Goal: Information Seeking & Learning: Learn about a topic

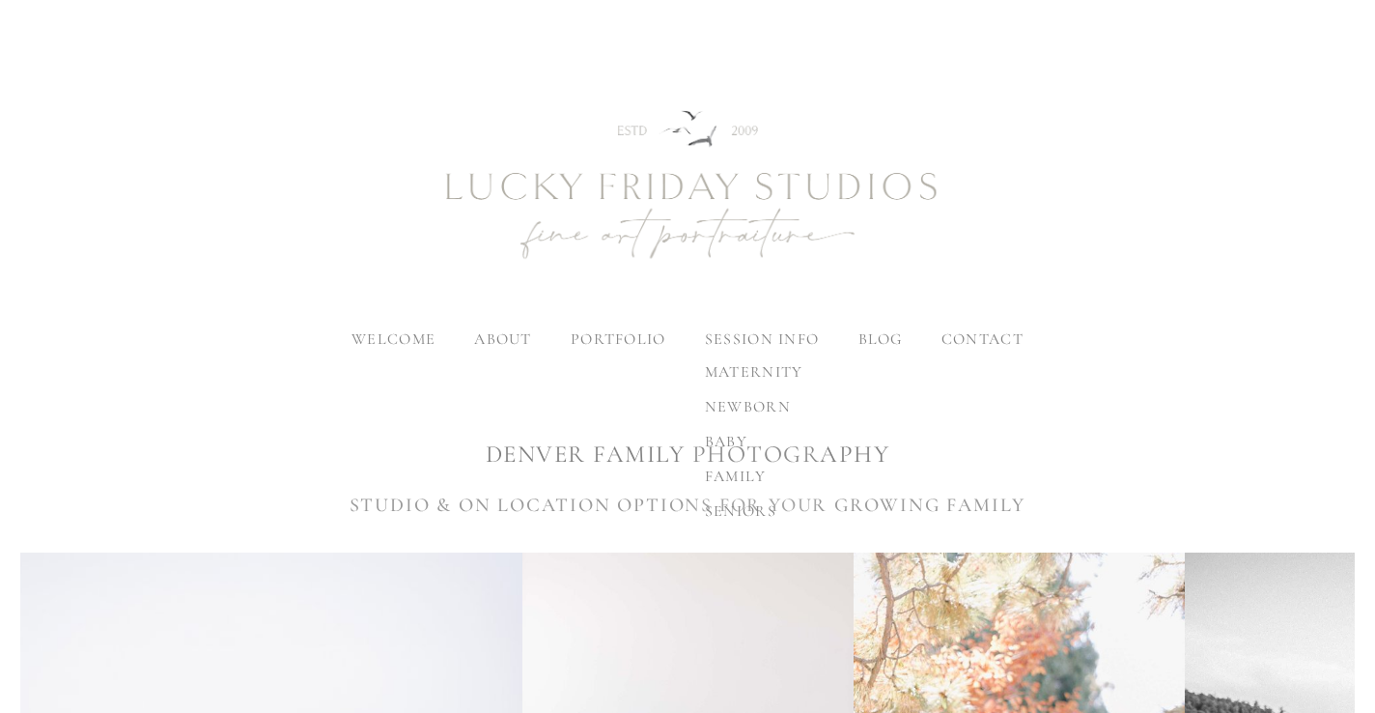
click at [768, 342] on label "session info" at bounding box center [762, 338] width 114 height 19
click at [0, 0] on input "session info" at bounding box center [0, 0] width 0 height 0
click at [746, 470] on span "family" at bounding box center [736, 476] width 62 height 19
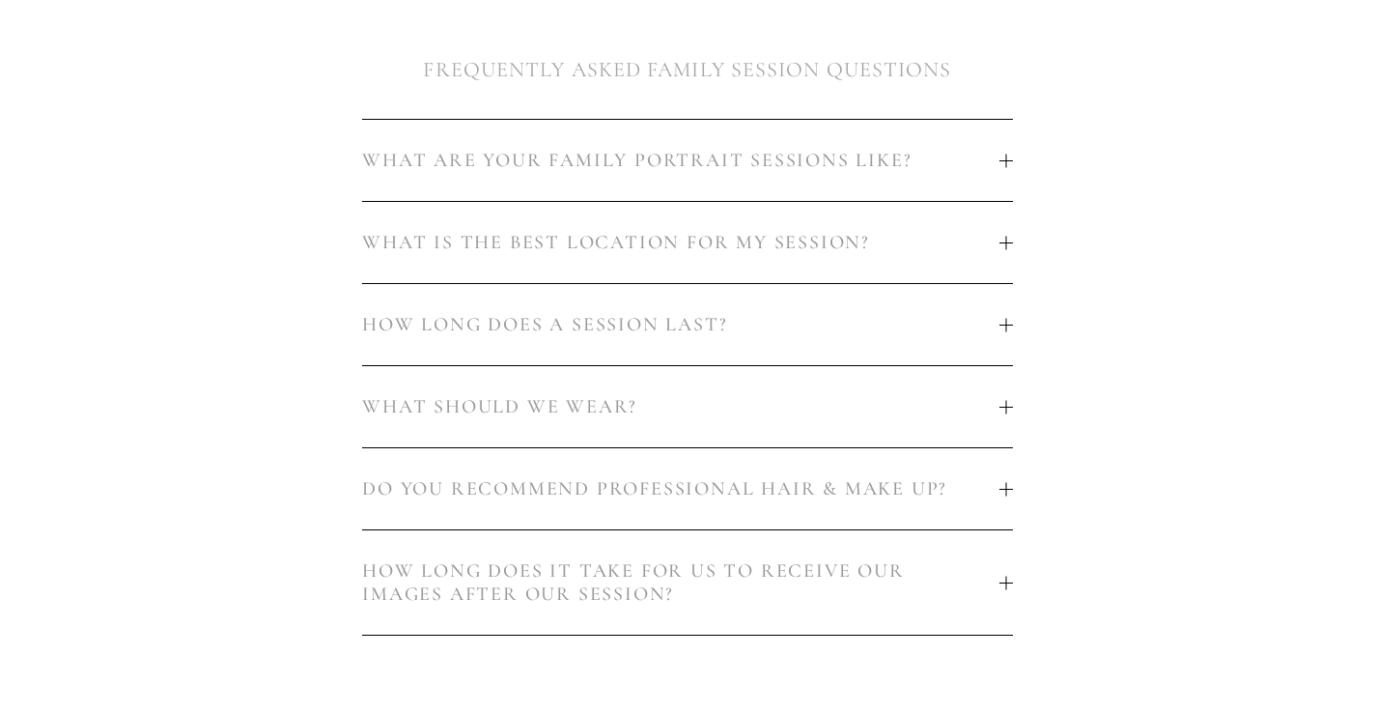
scroll to position [1158, 0]
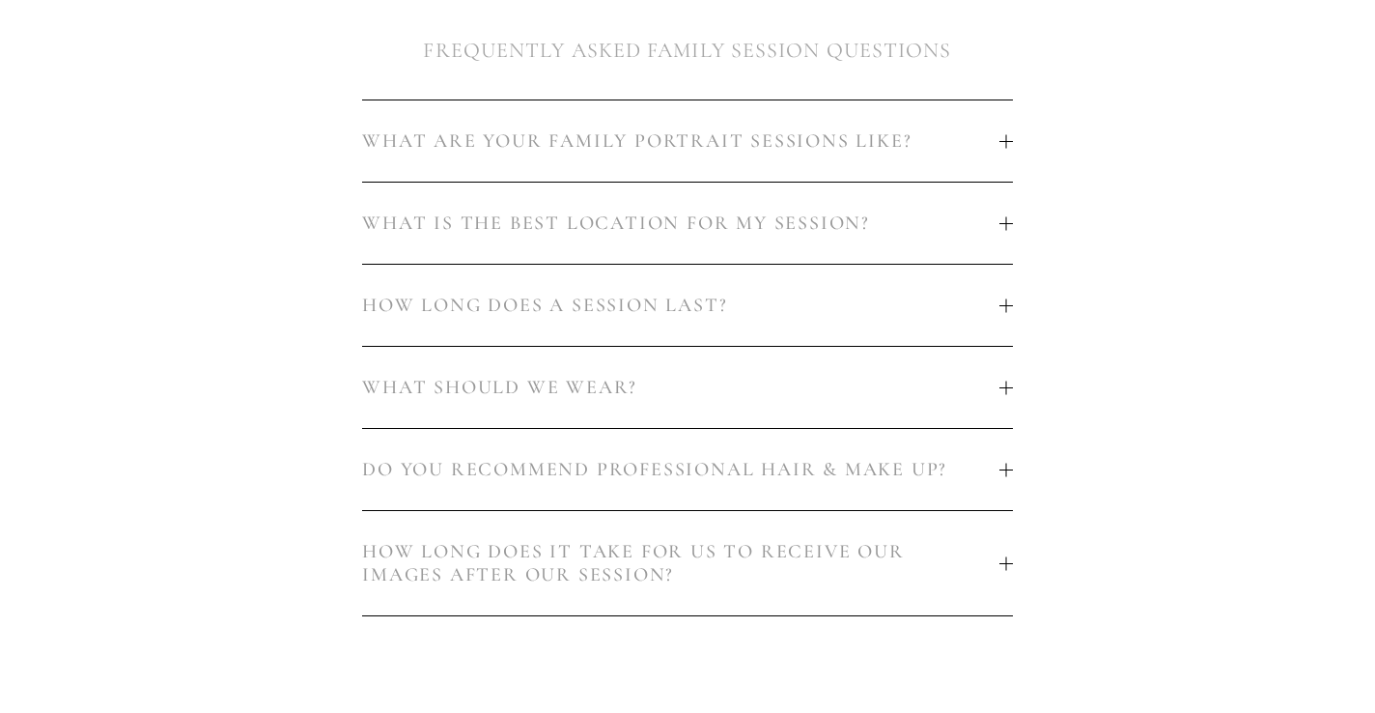
click at [751, 302] on span "HOW LONG DOES A SESSION LAST?" at bounding box center [681, 305] width 638 height 23
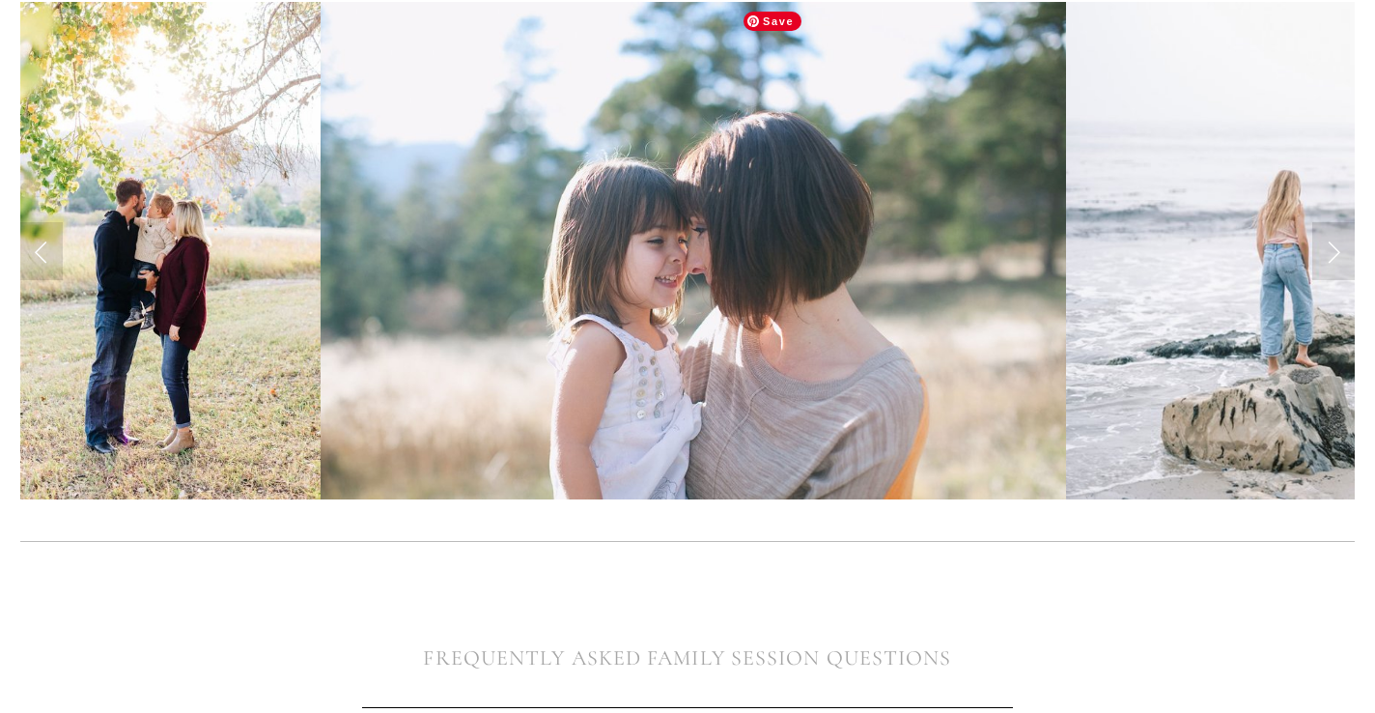
scroll to position [565, 0]
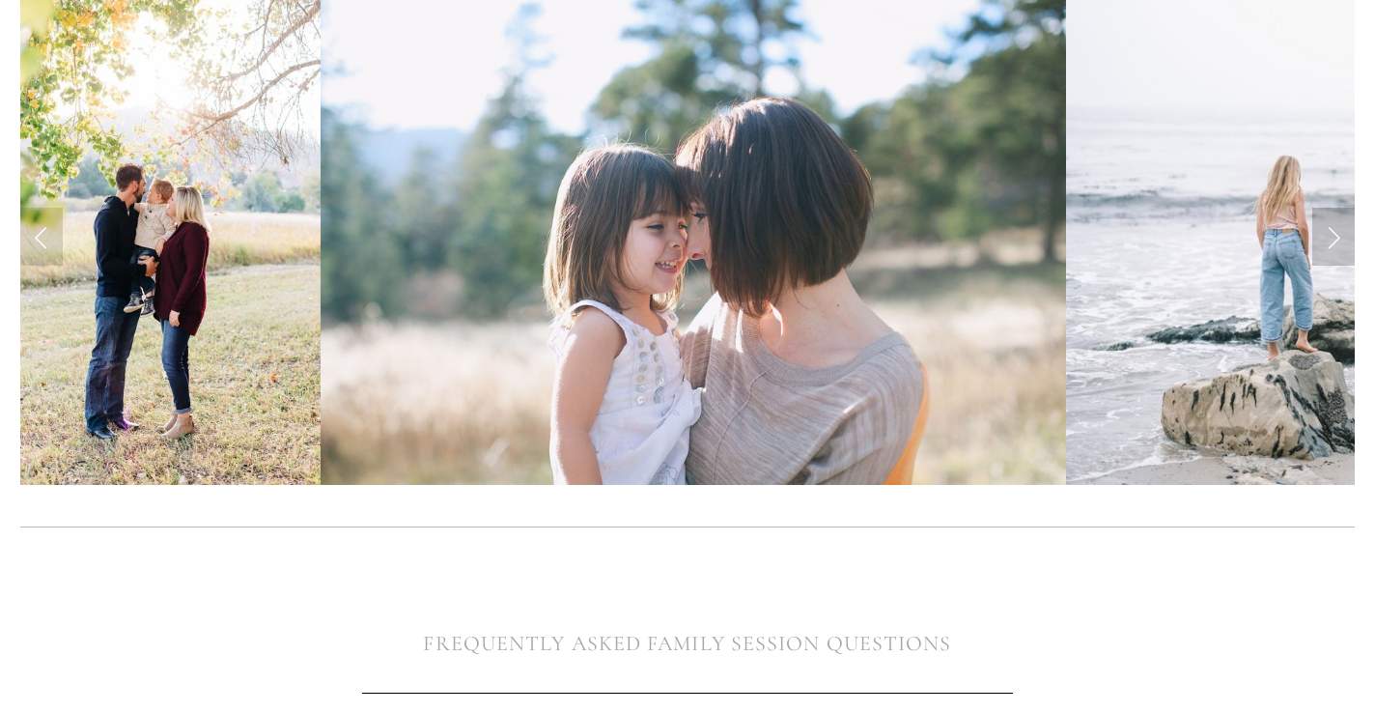
click at [1328, 239] on link "Next Slide" at bounding box center [1334, 237] width 43 height 58
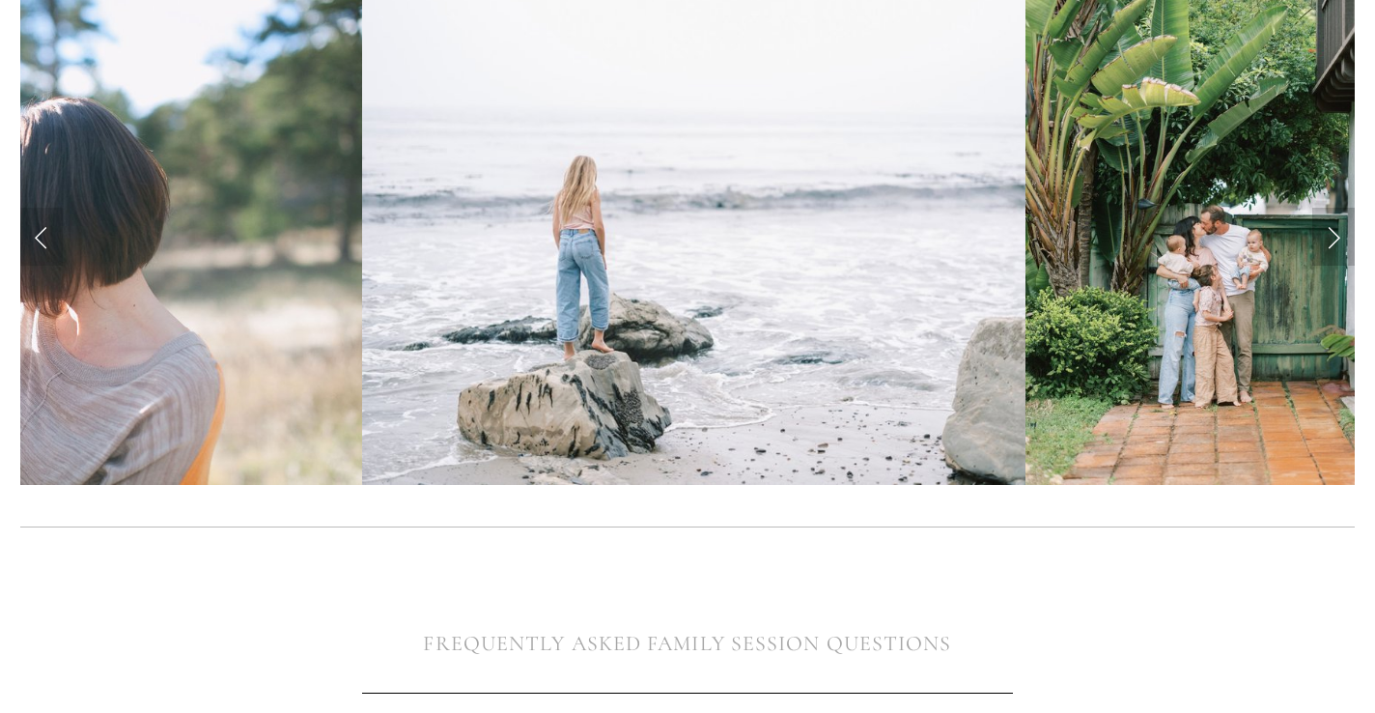
click at [1328, 239] on link "Next Slide" at bounding box center [1334, 237] width 43 height 58
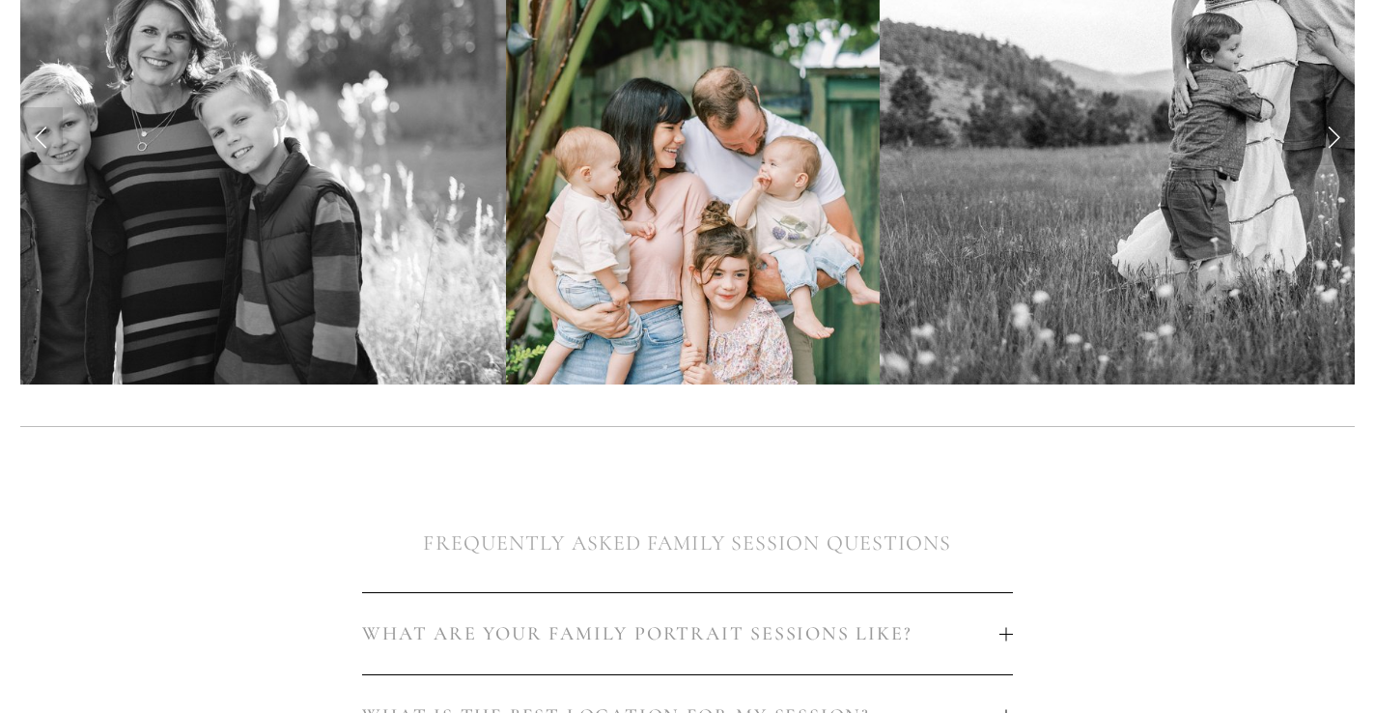
scroll to position [0, 0]
